Goal: Information Seeking & Learning: Learn about a topic

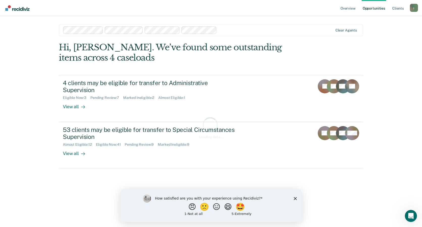
click at [294, 199] on icon "Close survey" at bounding box center [295, 198] width 3 height 3
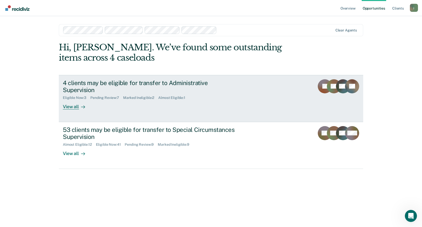
click at [70, 100] on div "View all" at bounding box center [77, 105] width 28 height 10
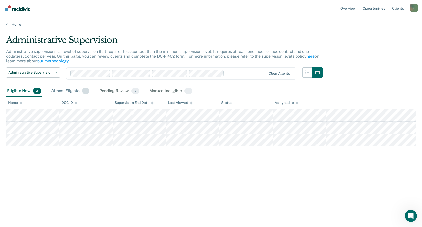
click at [74, 86] on div "Almost Eligible 1" at bounding box center [70, 91] width 40 height 11
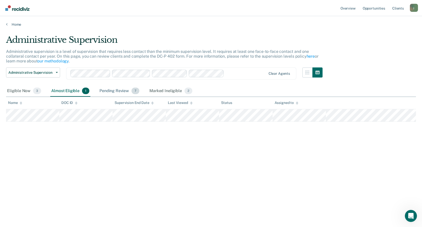
click at [113, 91] on div "Pending Review 7" at bounding box center [119, 91] width 42 height 11
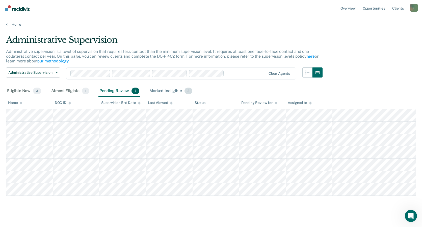
click at [166, 89] on div "Marked Ineligible 2" at bounding box center [170, 91] width 45 height 11
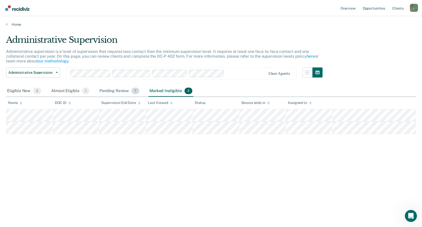
click at [106, 89] on div "Pending Review 7" at bounding box center [119, 91] width 42 height 11
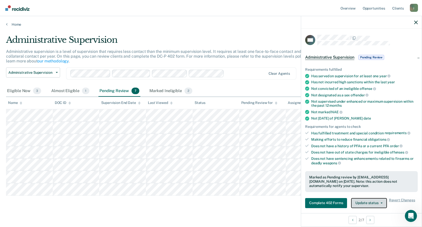
click at [379, 202] on button "Update status" at bounding box center [369, 203] width 36 height 10
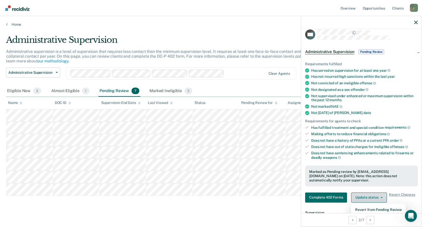
click at [380, 198] on button "Update status" at bounding box center [369, 198] width 36 height 10
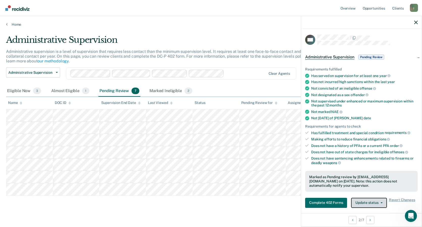
scroll to position [0, 0]
click at [416, 21] on icon "button" at bounding box center [416, 23] width 4 height 4
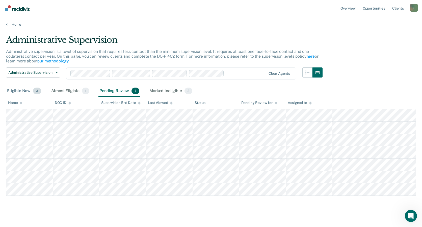
click at [27, 90] on div "Eligible Now 3" at bounding box center [24, 91] width 36 height 11
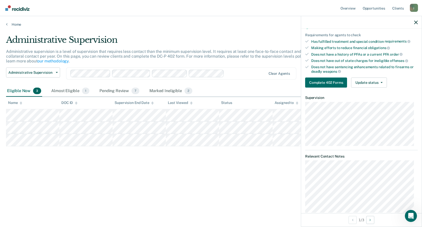
scroll to position [101, 0]
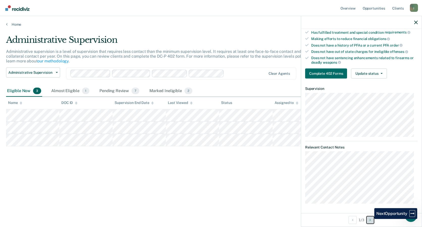
click at [370, 219] on icon "Next Opportunity" at bounding box center [369, 221] width 1 height 4
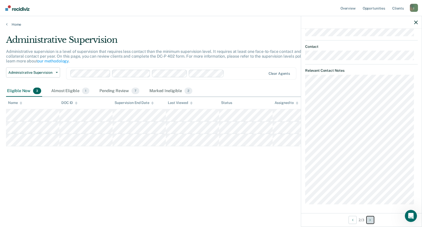
scroll to position [202, 0]
click at [373, 220] on button "Next Opportunity" at bounding box center [370, 220] width 8 height 8
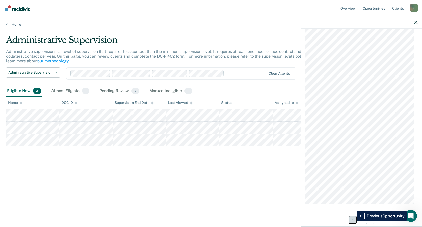
click at [353, 222] on button "Previous Opportunity" at bounding box center [352, 220] width 8 height 8
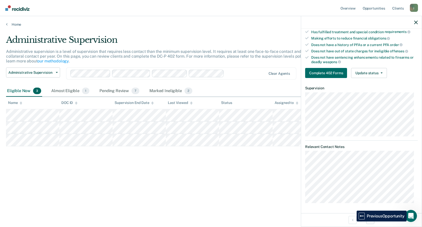
scroll to position [101, 0]
click at [417, 22] on div at bounding box center [361, 22] width 121 height 13
click at [415, 22] on icon "button" at bounding box center [416, 23] width 4 height 4
